Goal: Information Seeking & Learning: Compare options

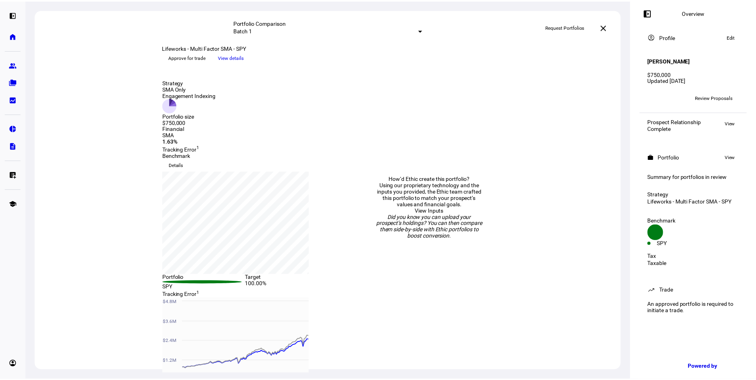
scroll to position [43, 0]
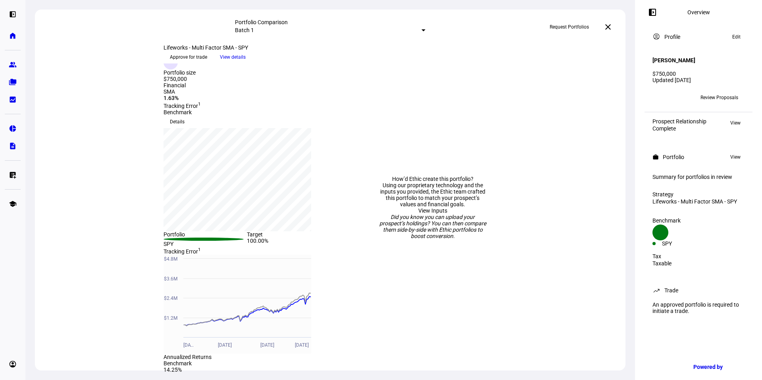
click at [246, 63] on span "View details" at bounding box center [233, 57] width 26 height 12
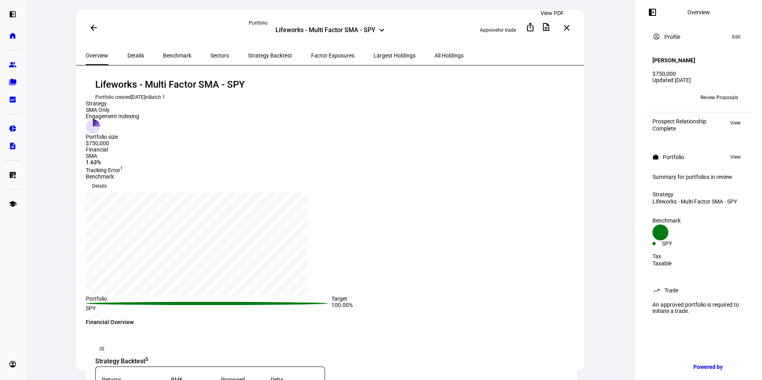
click at [551, 27] on mat-icon "description" at bounding box center [546, 27] width 10 height 10
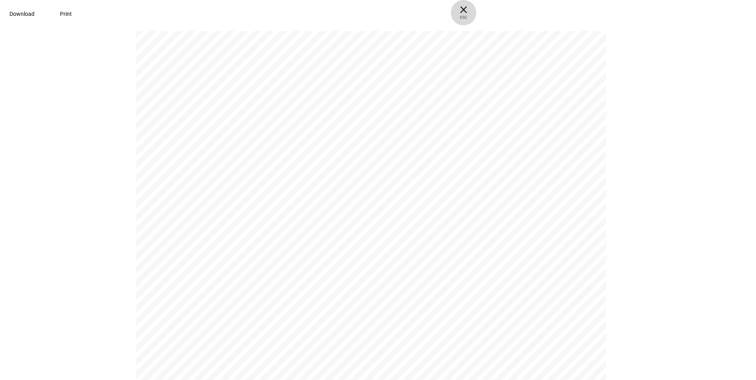
click at [476, 8] on span "× ESC" at bounding box center [463, 12] width 25 height 25
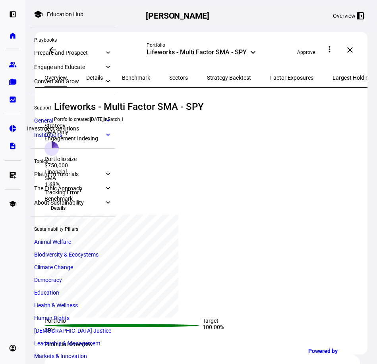
click at [13, 133] on link "pie_chart Investment Solutions" at bounding box center [13, 129] width 16 height 16
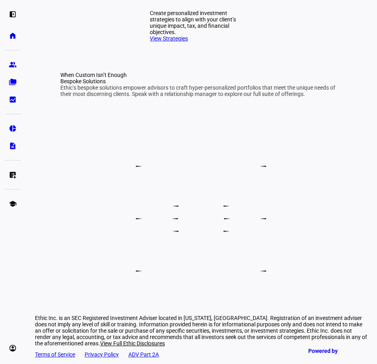
scroll to position [368, 0]
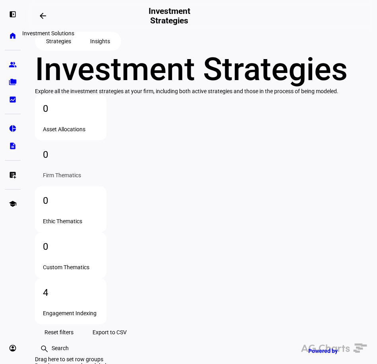
click at [50, 21] on span at bounding box center [42, 15] width 19 height 19
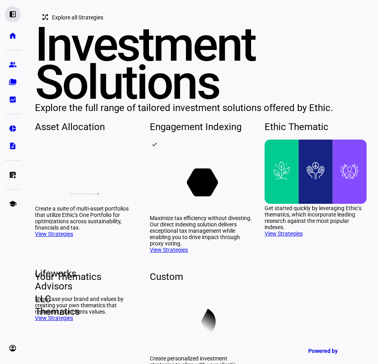
click at [12, 17] on eth-mat-symbol "left_panel_open" at bounding box center [13, 14] width 8 height 8
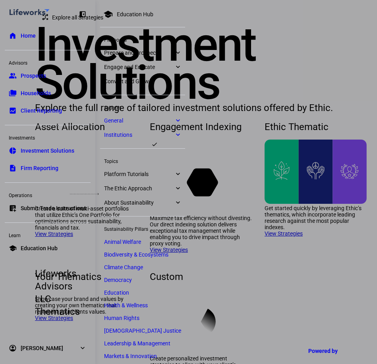
click at [51, 252] on span "Education Hub" at bounding box center [39, 249] width 37 height 8
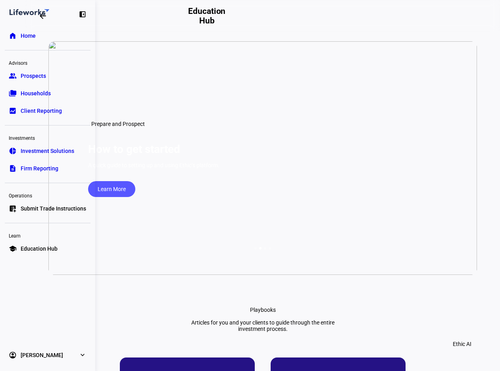
click at [81, 12] on eth-mat-symbol "left_panel_close" at bounding box center [83, 14] width 8 height 8
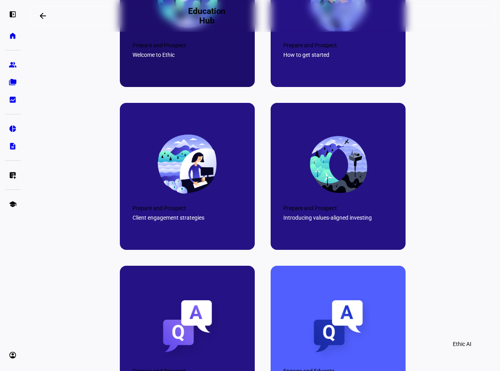
scroll to position [432, 0]
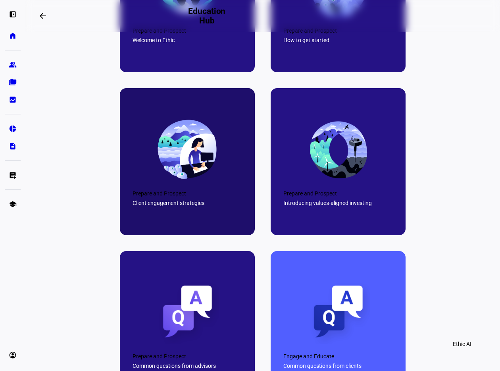
click at [183, 171] on img at bounding box center [187, 149] width 63 height 63
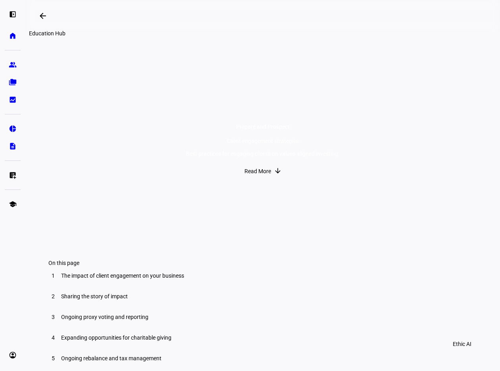
click at [43, 19] on mat-icon "arrow_backwards" at bounding box center [43, 16] width 10 height 10
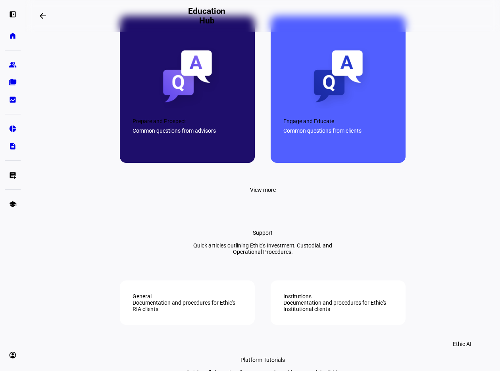
scroll to position [678, 0]
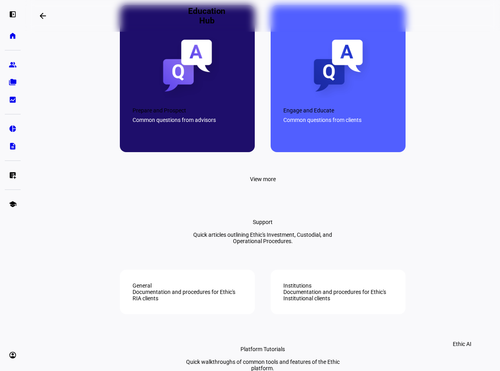
click at [216, 123] on div "Common questions from advisors" at bounding box center [188, 120] width 110 height 6
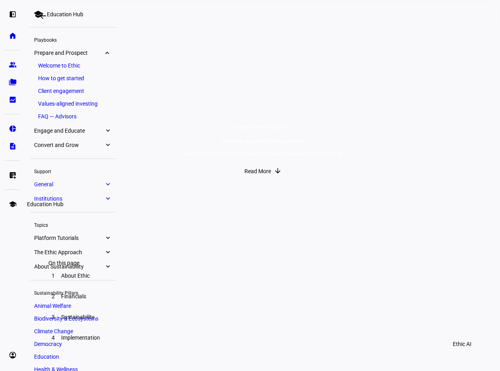
click at [17, 201] on link "school Education Hub" at bounding box center [13, 204] width 16 height 16
click at [71, 129] on span "Engage and Educate" at bounding box center [69, 130] width 70 height 6
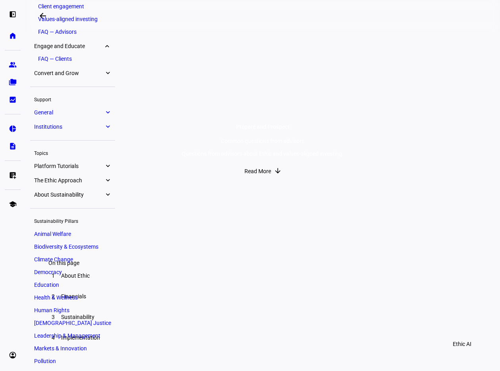
scroll to position [121, 0]
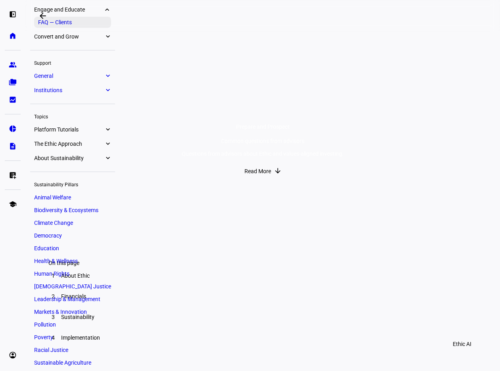
click at [62, 21] on link "FAQ — Clients" at bounding box center [72, 22] width 77 height 11
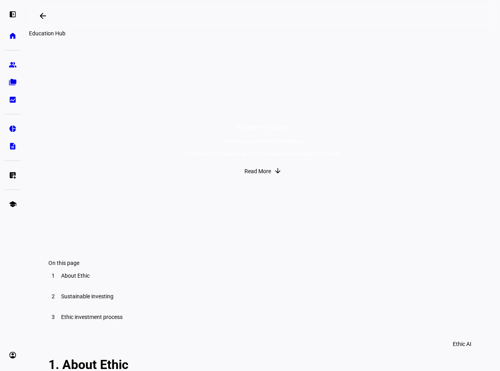
click at [50, 17] on span at bounding box center [42, 15] width 19 height 19
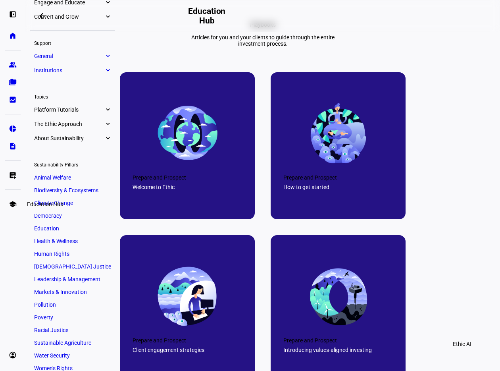
scroll to position [65, 0]
click at [16, 206] on eth-mat-symbol "school" at bounding box center [13, 204] width 8 height 8
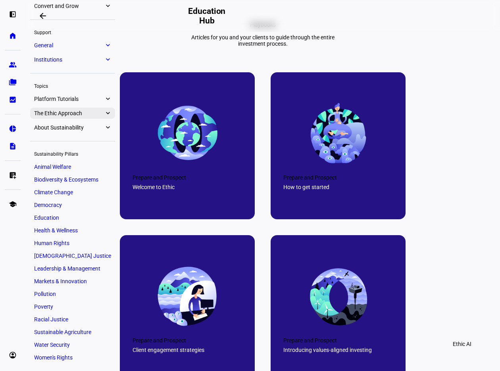
click at [75, 114] on span "The Ethic Approach" at bounding box center [69, 113] width 70 height 6
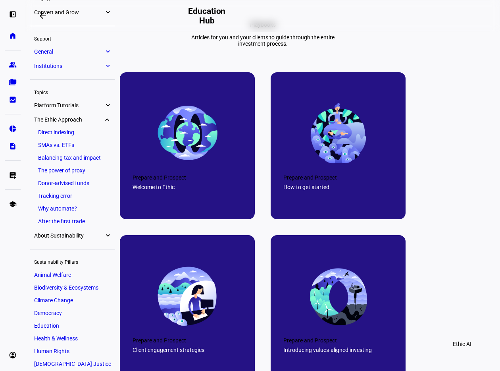
scroll to position [65, 0]
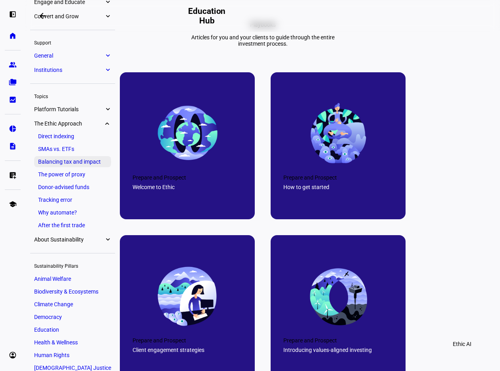
click at [62, 162] on link "Balancing tax and impact" at bounding box center [72, 161] width 77 height 11
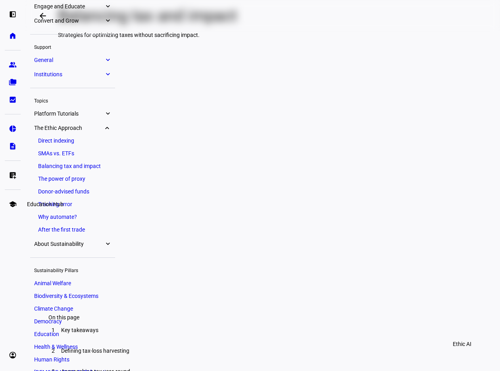
scroll to position [61, 0]
click at [98, 243] on span "About Sustainability" at bounding box center [69, 243] width 70 height 6
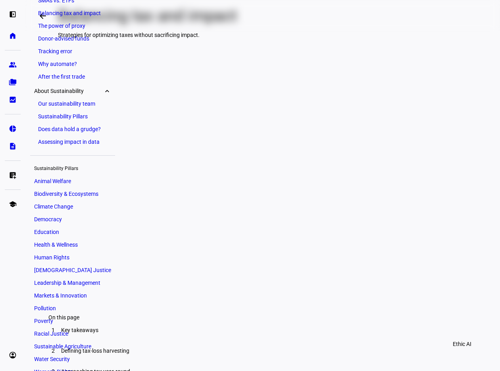
scroll to position [0, 0]
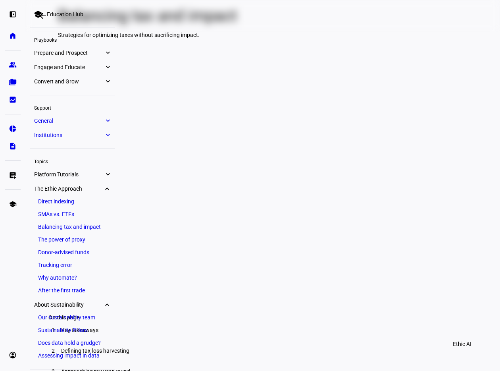
click at [77, 81] on span "Convert and Grow" at bounding box center [69, 81] width 70 height 6
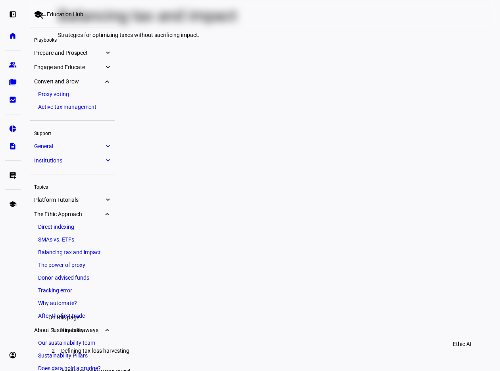
click at [77, 107] on link "Active tax management" at bounding box center [72, 106] width 77 height 11
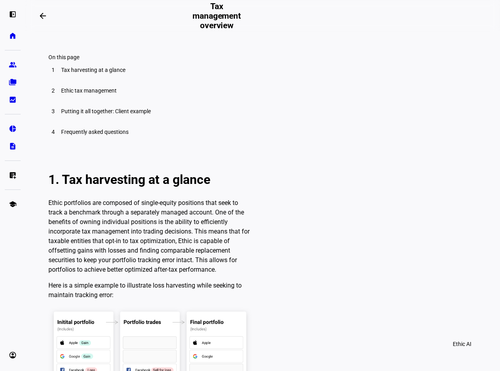
scroll to position [468, 0]
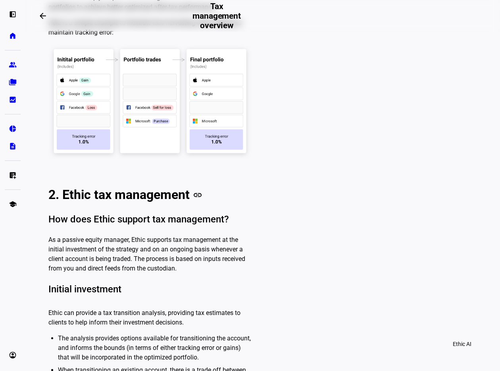
click at [196, 196] on div "link" at bounding box center [198, 195] width 16 height 10
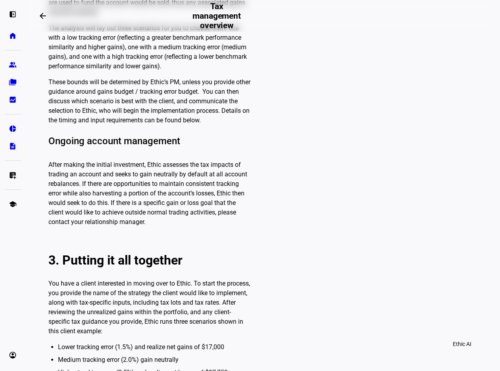
scroll to position [1025, 0]
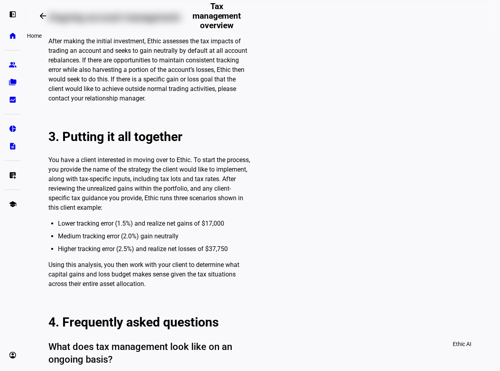
click at [14, 34] on eth-mat-symbol "home" at bounding box center [13, 36] width 8 height 8
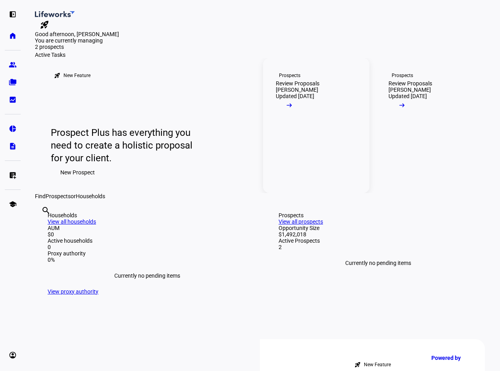
click at [307, 177] on link "Prospects Review Proposals [PERSON_NAME] Updated [DATE] arrow_right_alt" at bounding box center [316, 125] width 106 height 135
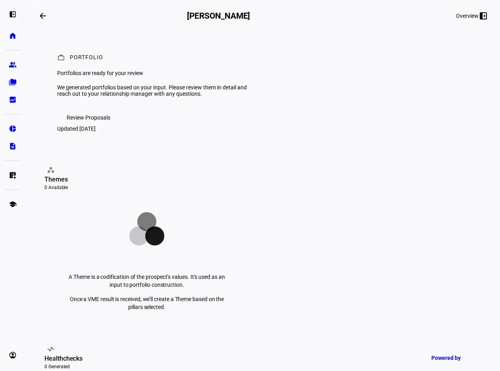
click at [105, 125] on span "Review Proposals" at bounding box center [89, 118] width 44 height 16
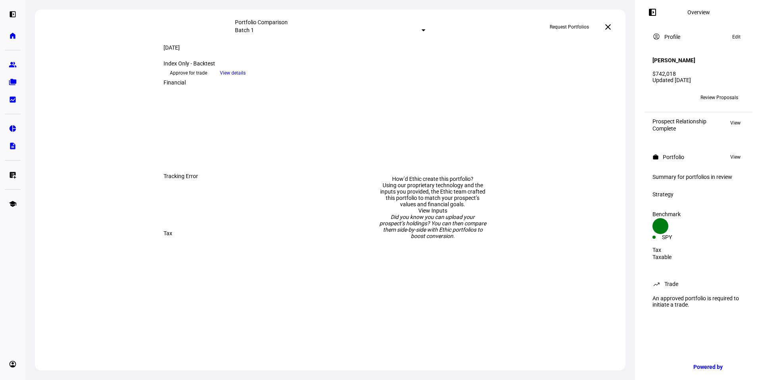
click at [422, 31] on div at bounding box center [424, 30] width 4 height 2
click at [382, 25] on div at bounding box center [381, 190] width 762 height 380
click at [558, 31] on span "Request Portfolios" at bounding box center [569, 27] width 39 height 13
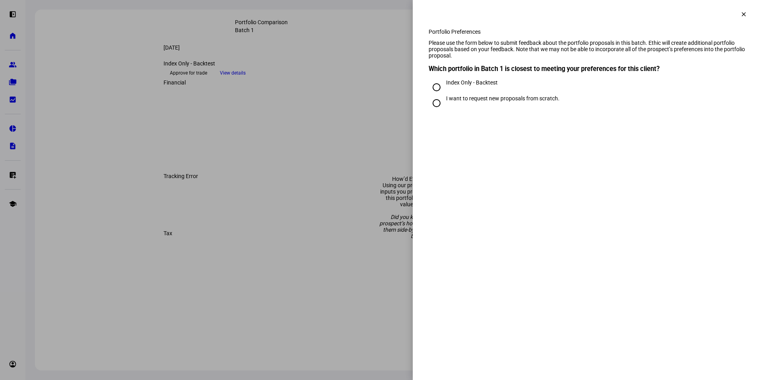
click at [744, 19] on span at bounding box center [743, 14] width 19 height 19
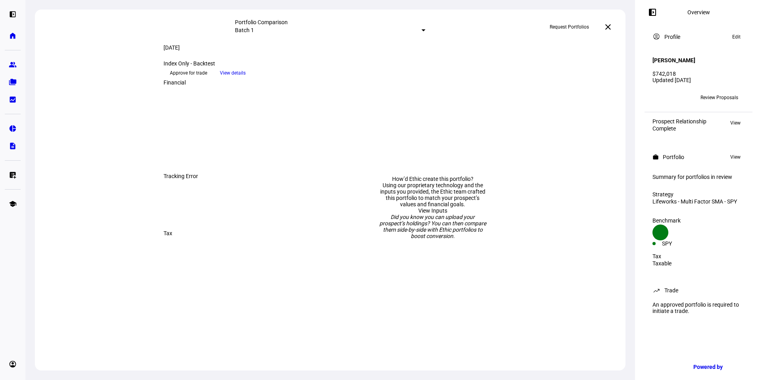
click at [422, 29] on div at bounding box center [424, 30] width 4 height 2
click at [364, 69] on div "Custom compare across batches" at bounding box center [391, 66] width 139 height 13
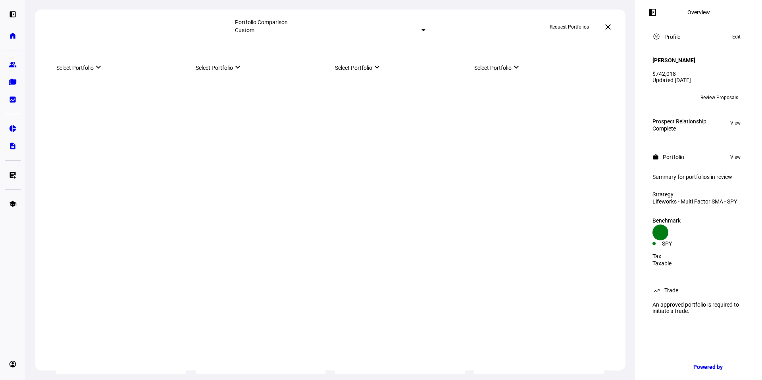
click at [123, 71] on div "Select Portfolio keyboard_arrow_down" at bounding box center [121, 65] width 130 height 11
click at [103, 72] on mat-icon "keyboard_arrow_down" at bounding box center [99, 67] width 10 height 10
click at [120, 119] on div "Index Only - Backtest" at bounding box center [129, 124] width 151 height 13
click at [139, 83] on span "View details" at bounding box center [126, 77] width 26 height 12
